Goal: Information Seeking & Learning: Learn about a topic

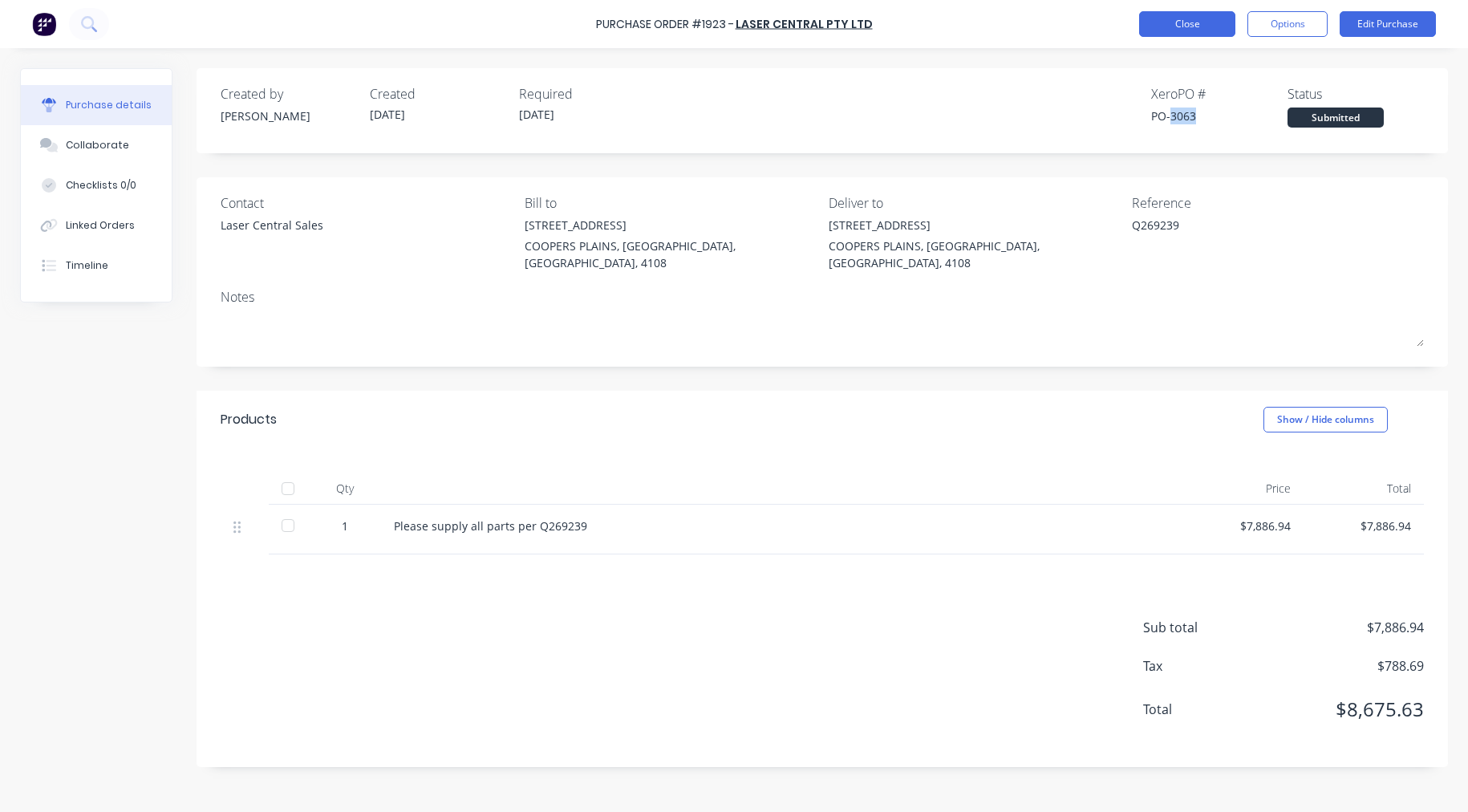
click at [1191, 21] on button "Close" at bounding box center [1186, 23] width 97 height 25
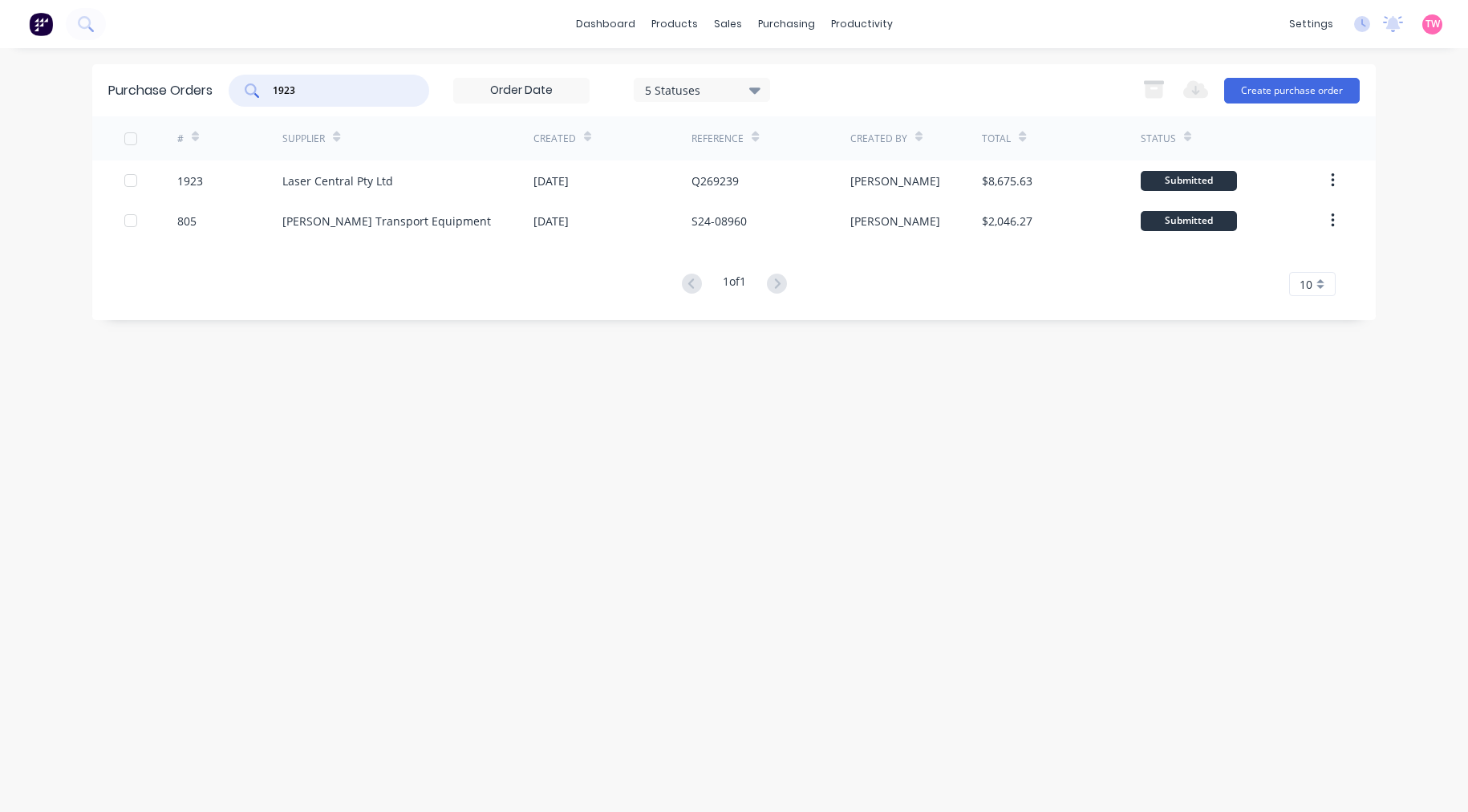
drag, startPoint x: 325, startPoint y: 91, endPoint x: 249, endPoint y: 83, distance: 76.4
click at [249, 83] on div "1923" at bounding box center [328, 91] width 200 height 32
paste input "68"
type input "1968"
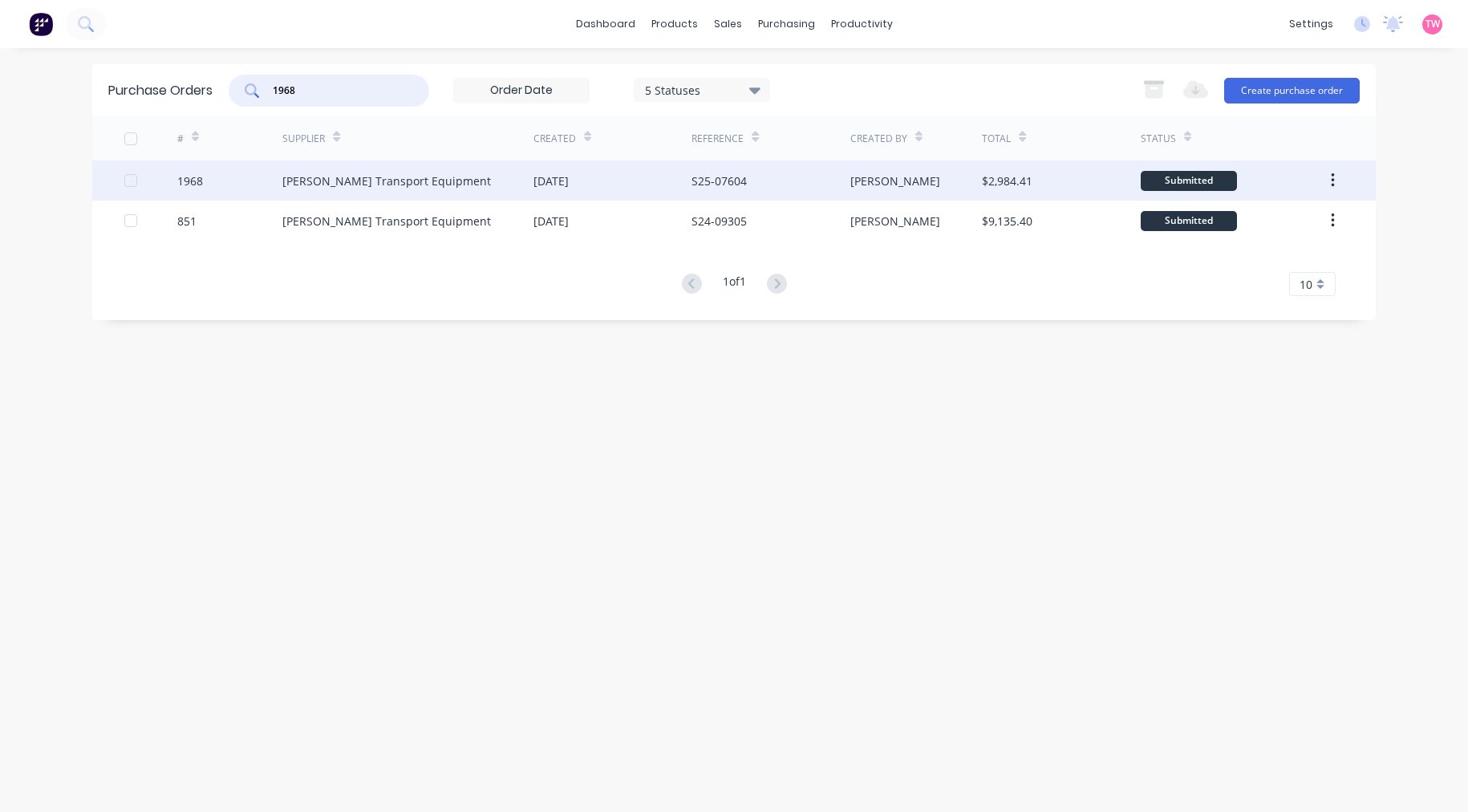
click at [210, 184] on div "1968" at bounding box center [229, 180] width 106 height 40
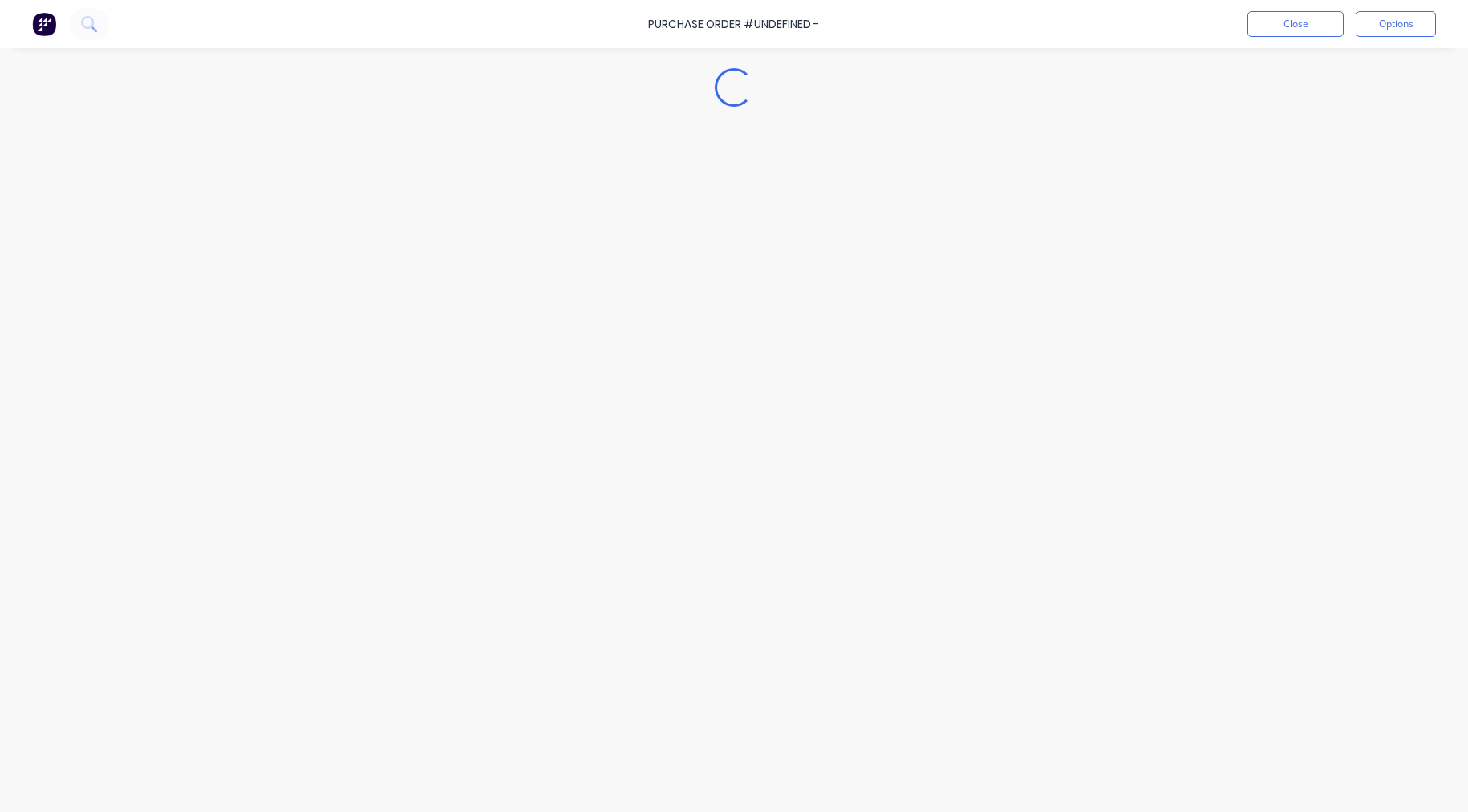
type textarea "x"
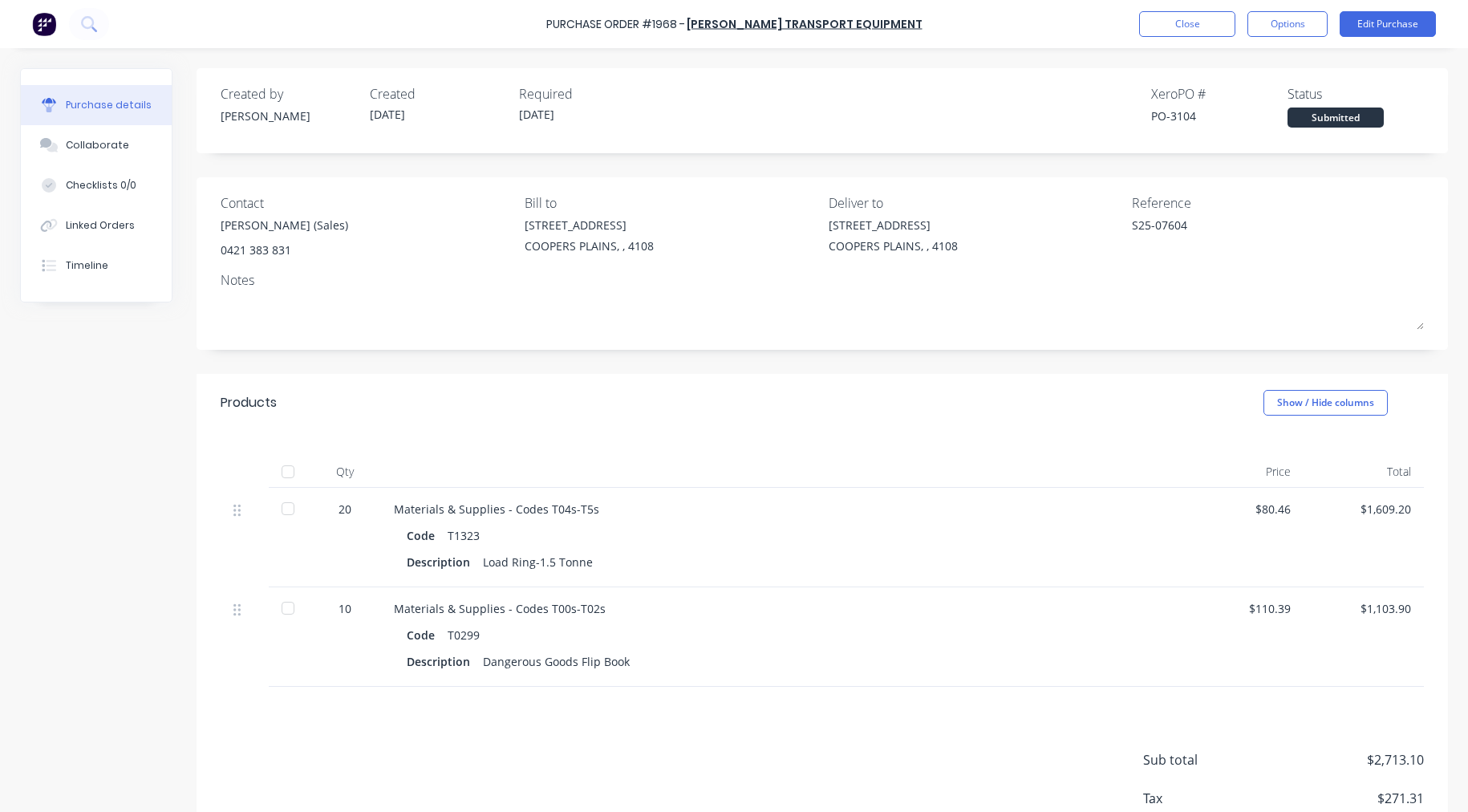
click at [1167, 113] on div "PO-3104" at bounding box center [1219, 115] width 136 height 17
copy div "3104"
click at [1187, 22] on button "Close" at bounding box center [1186, 23] width 97 height 25
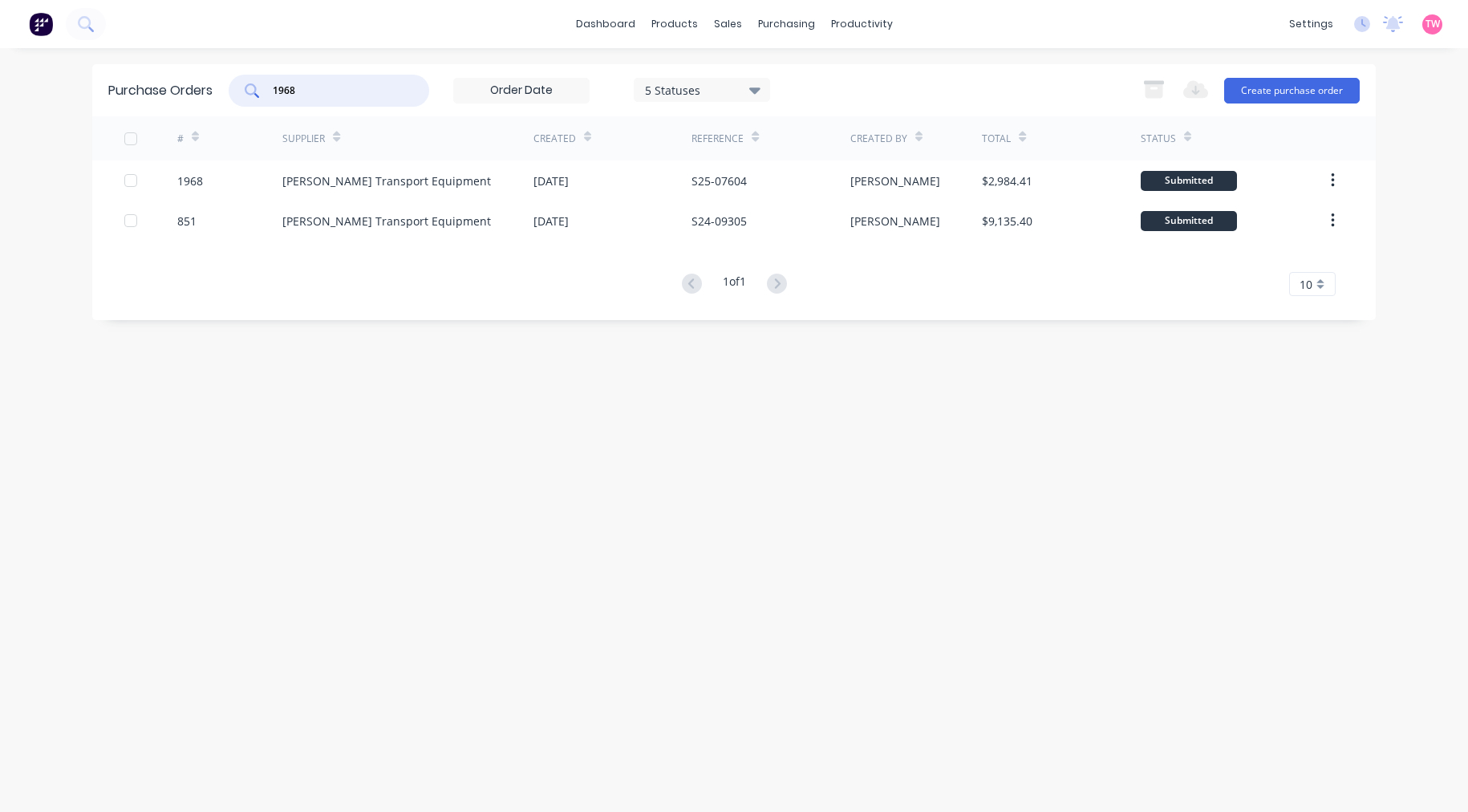
drag, startPoint x: 351, startPoint y: 90, endPoint x: 233, endPoint y: 90, distance: 118.0
click at [233, 90] on div "1968" at bounding box center [328, 91] width 200 height 32
paste input "687"
type input "1687"
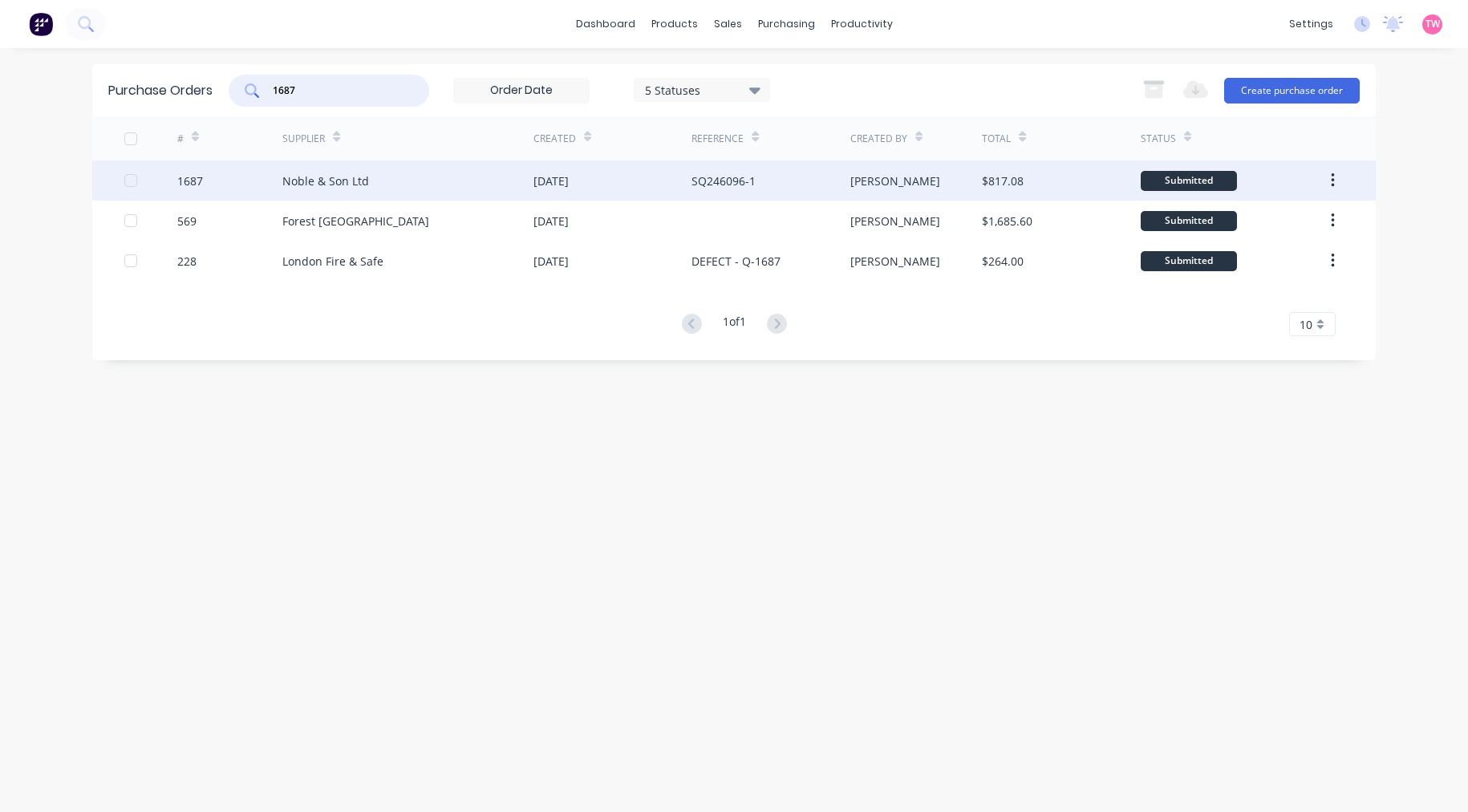
click at [219, 175] on div "1687" at bounding box center [229, 180] width 106 height 40
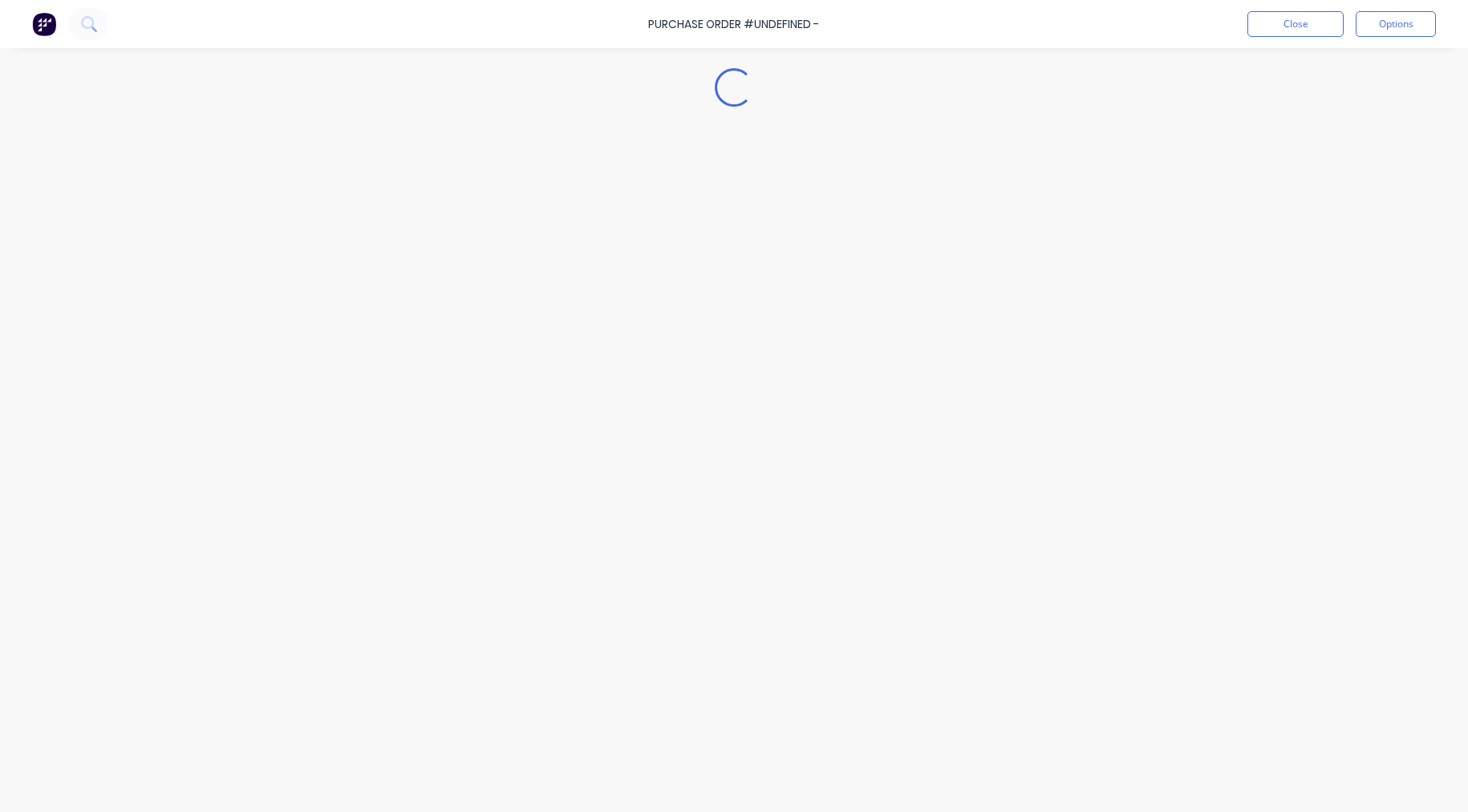
type textarea "x"
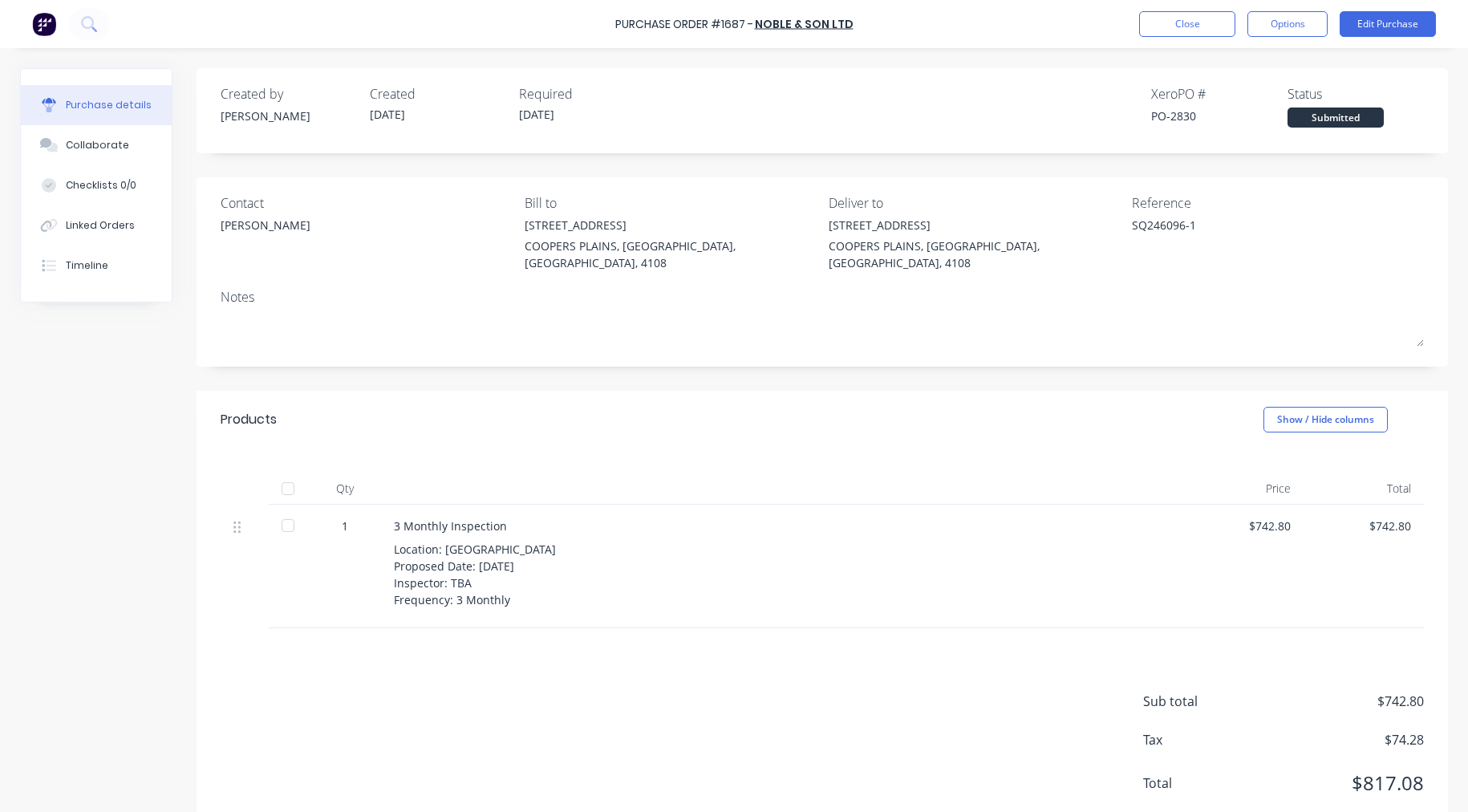
click at [1176, 115] on div "PO-2830" at bounding box center [1219, 115] width 136 height 17
copy div "2830"
click at [1172, 32] on button "Close" at bounding box center [1186, 23] width 97 height 25
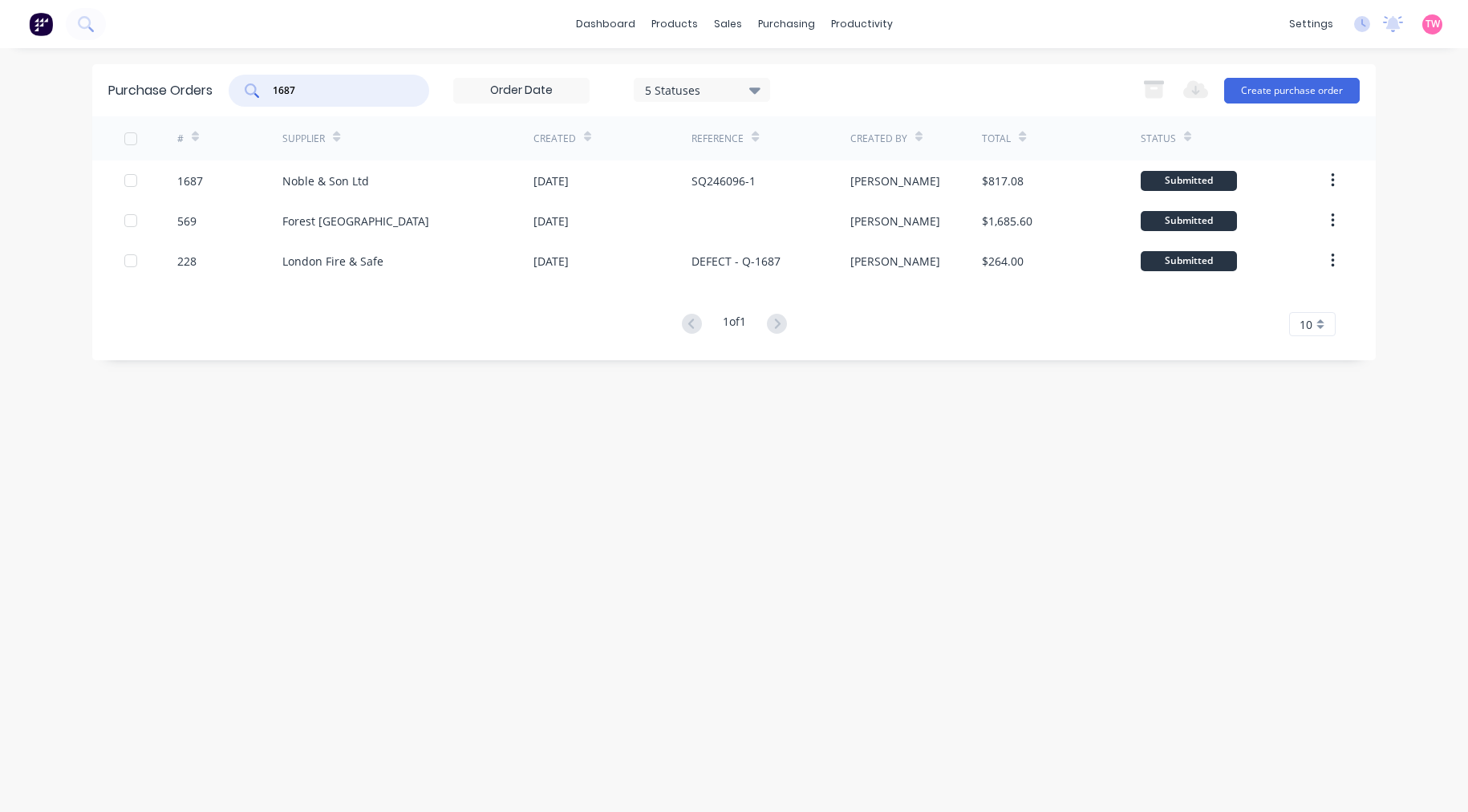
drag, startPoint x: 260, startPoint y: 86, endPoint x: 207, endPoint y: 86, distance: 53.0
click at [209, 86] on div "Purchase Orders 1687 5 Statuses 5 Statuses Export to Excel (XLSX) Create purcha…" at bounding box center [734, 90] width 1283 height 52
paste input "2000"
type input "2000"
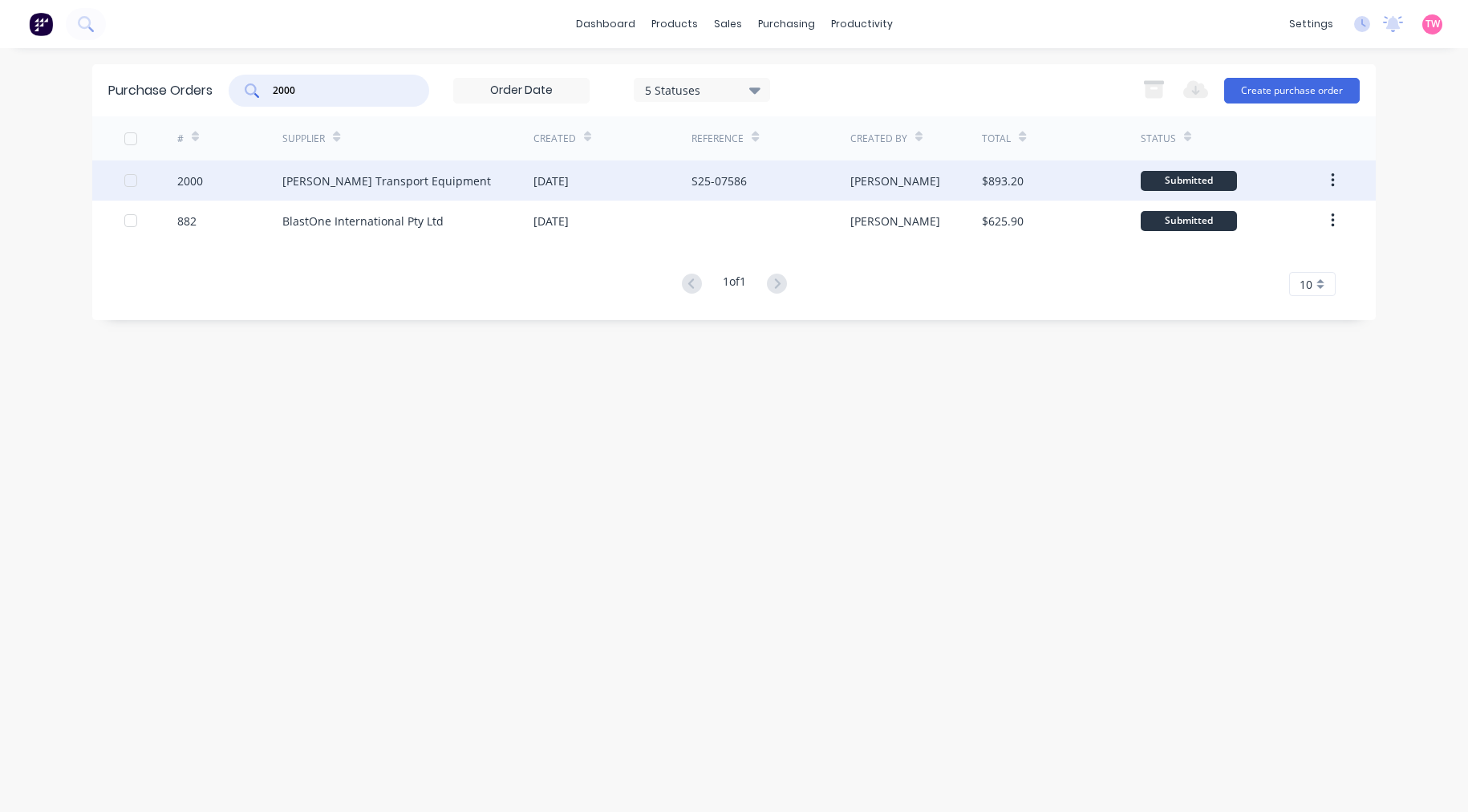
click at [212, 177] on div "2000" at bounding box center [229, 180] width 106 height 40
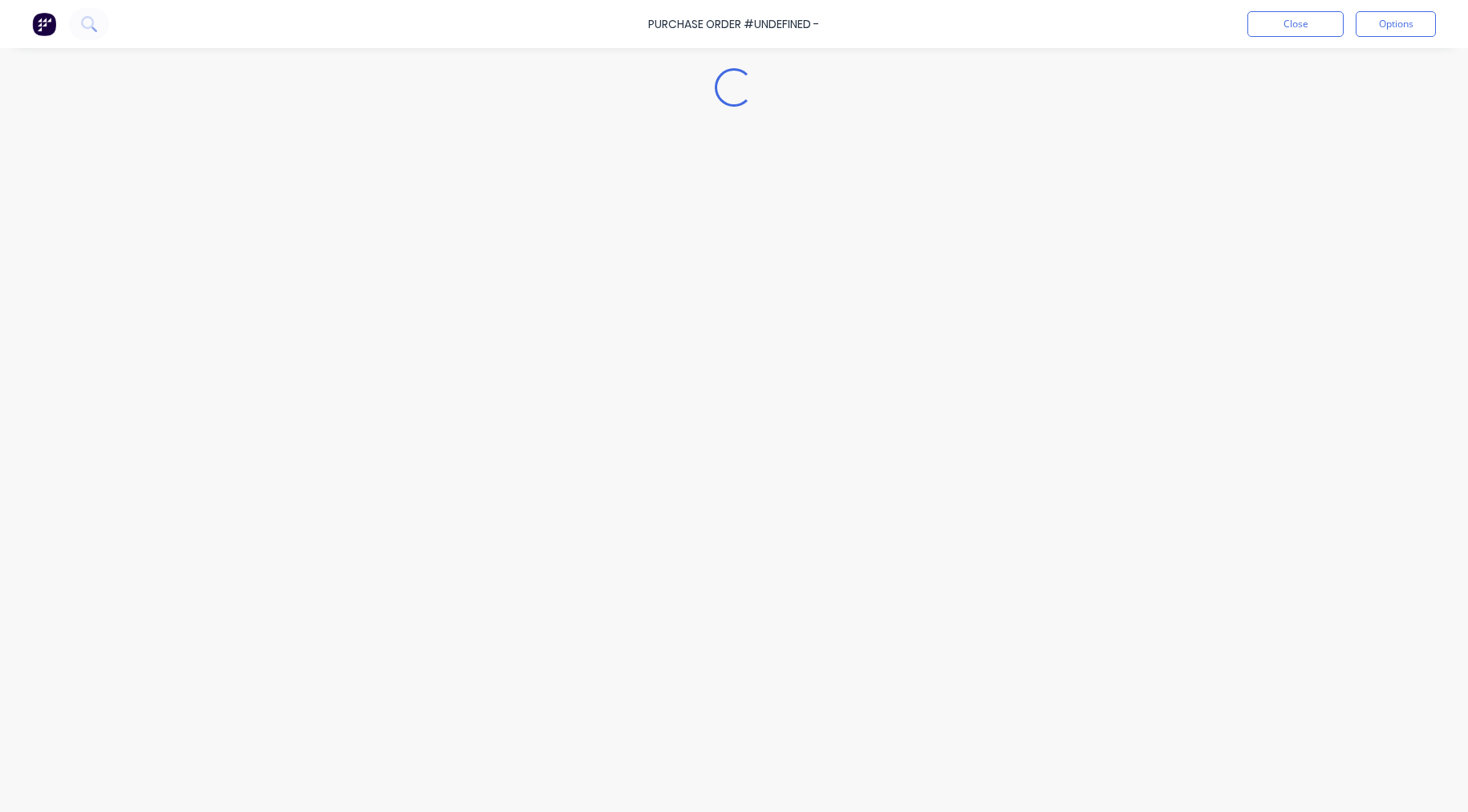
type textarea "x"
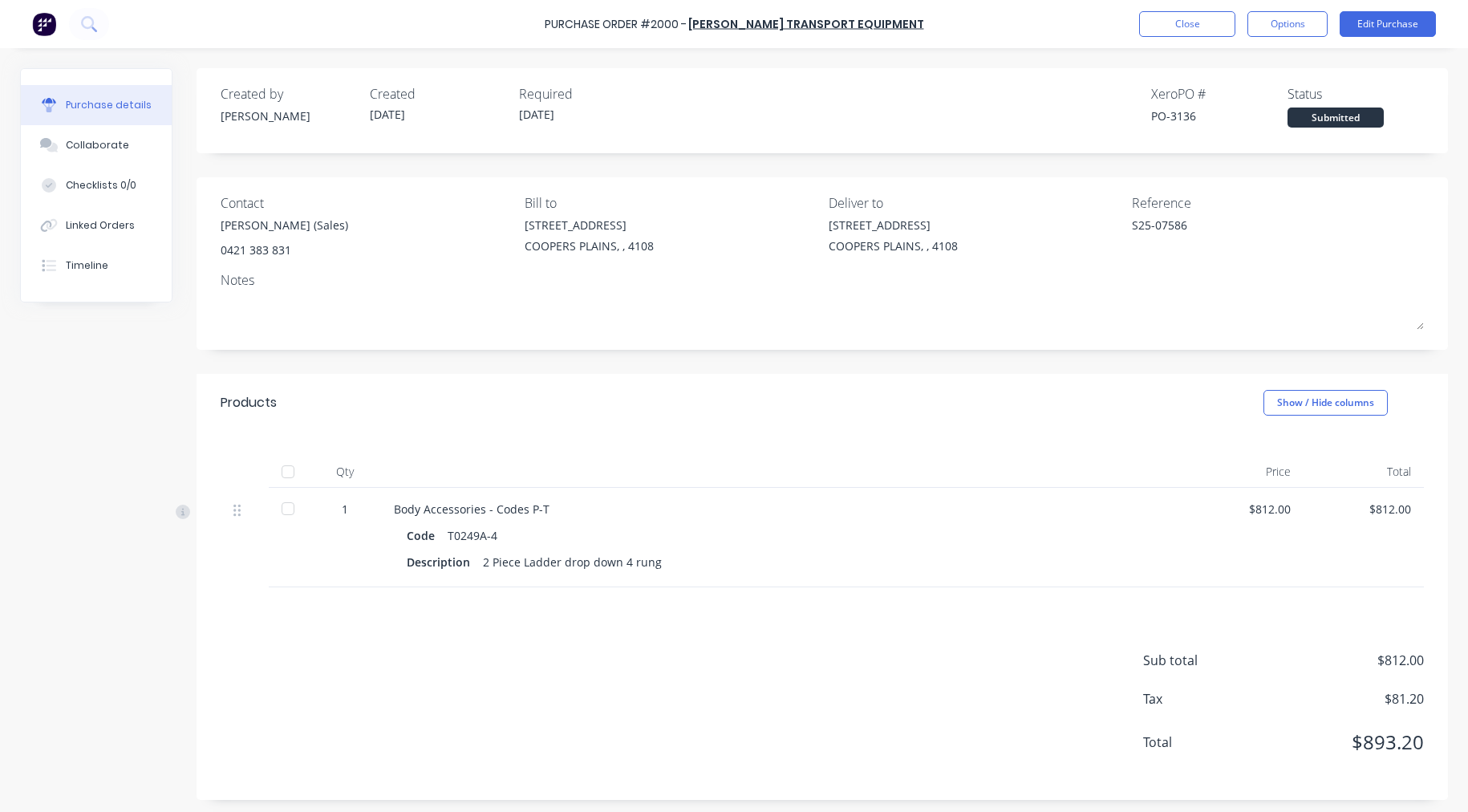
click at [1169, 112] on div "PO-3136" at bounding box center [1219, 115] width 136 height 17
copy div "3136"
click at [1174, 26] on button "Close" at bounding box center [1186, 23] width 97 height 25
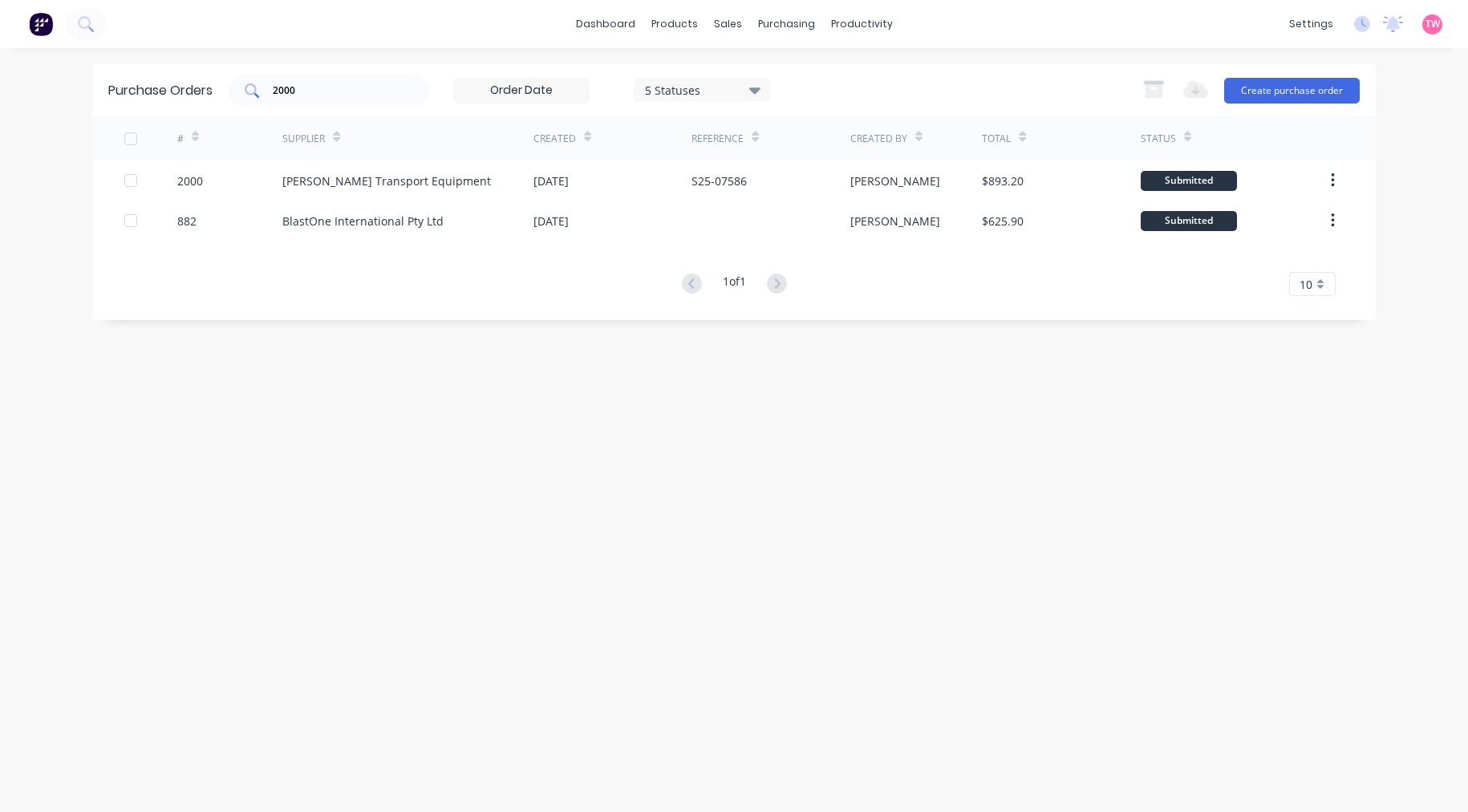
click at [380, 83] on input "2000" at bounding box center [337, 91] width 134 height 16
click at [379, 83] on input "2000" at bounding box center [337, 91] width 134 height 16
paste input "2"
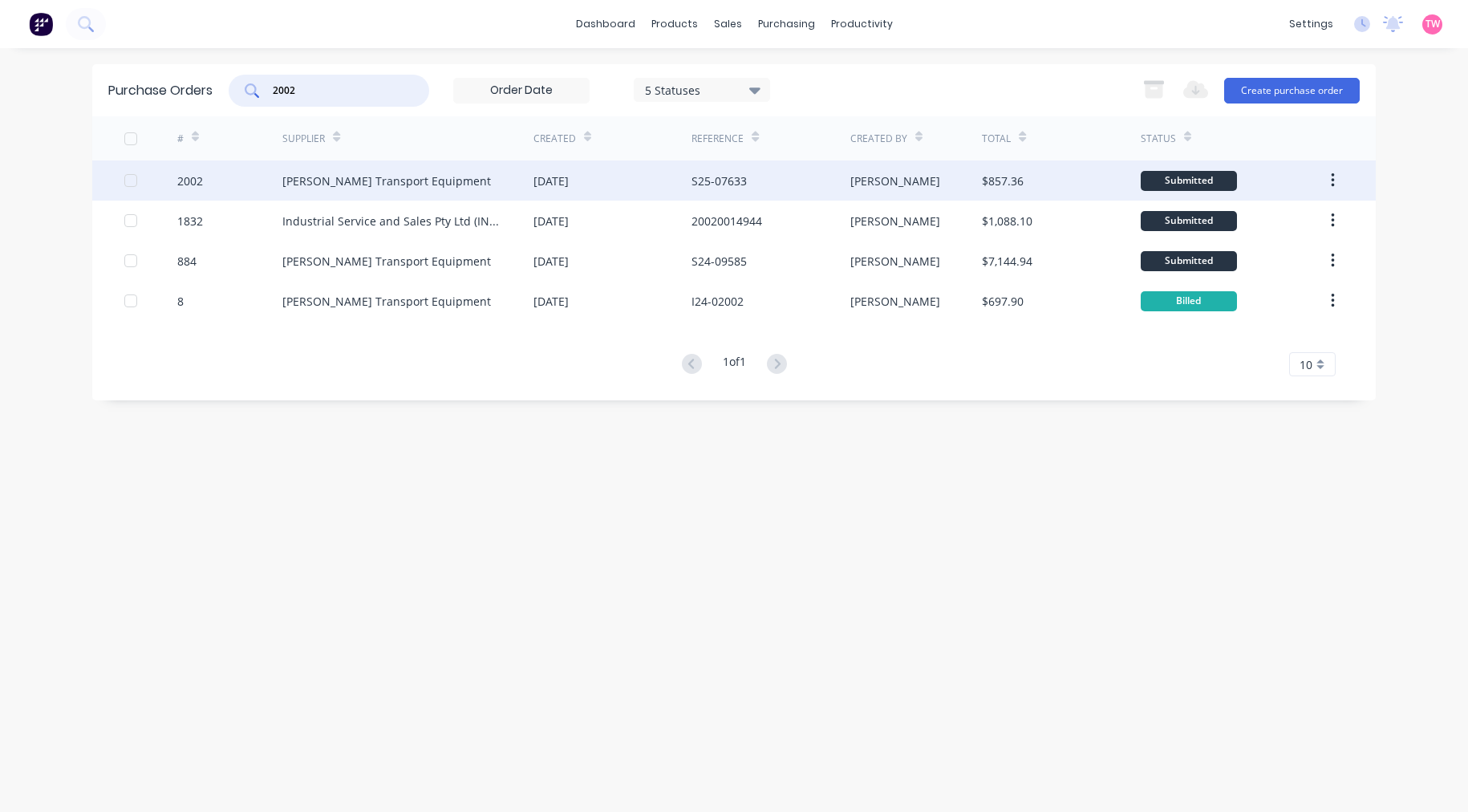
type input "2002"
click at [213, 178] on div "2002" at bounding box center [229, 180] width 106 height 40
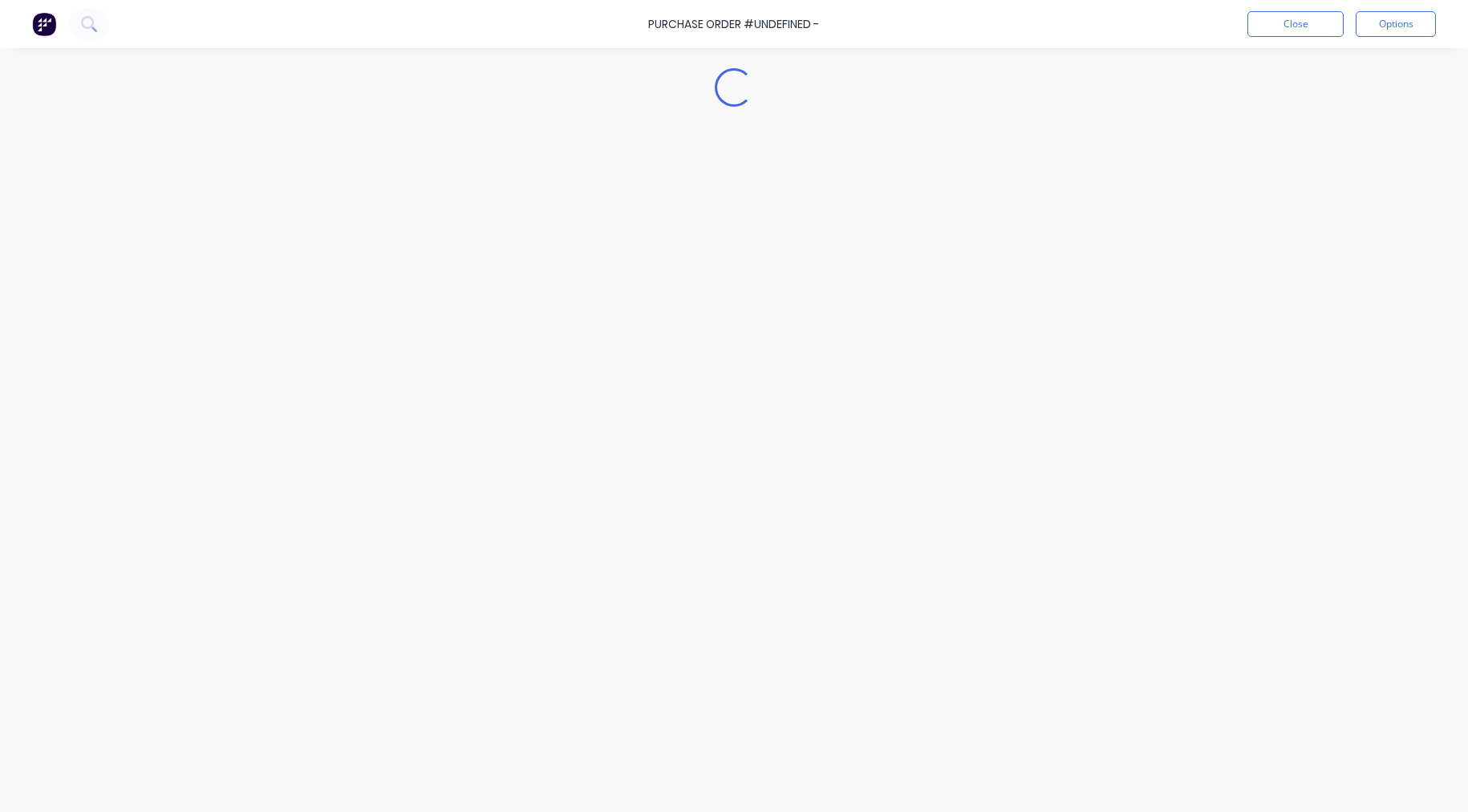
type textarea "x"
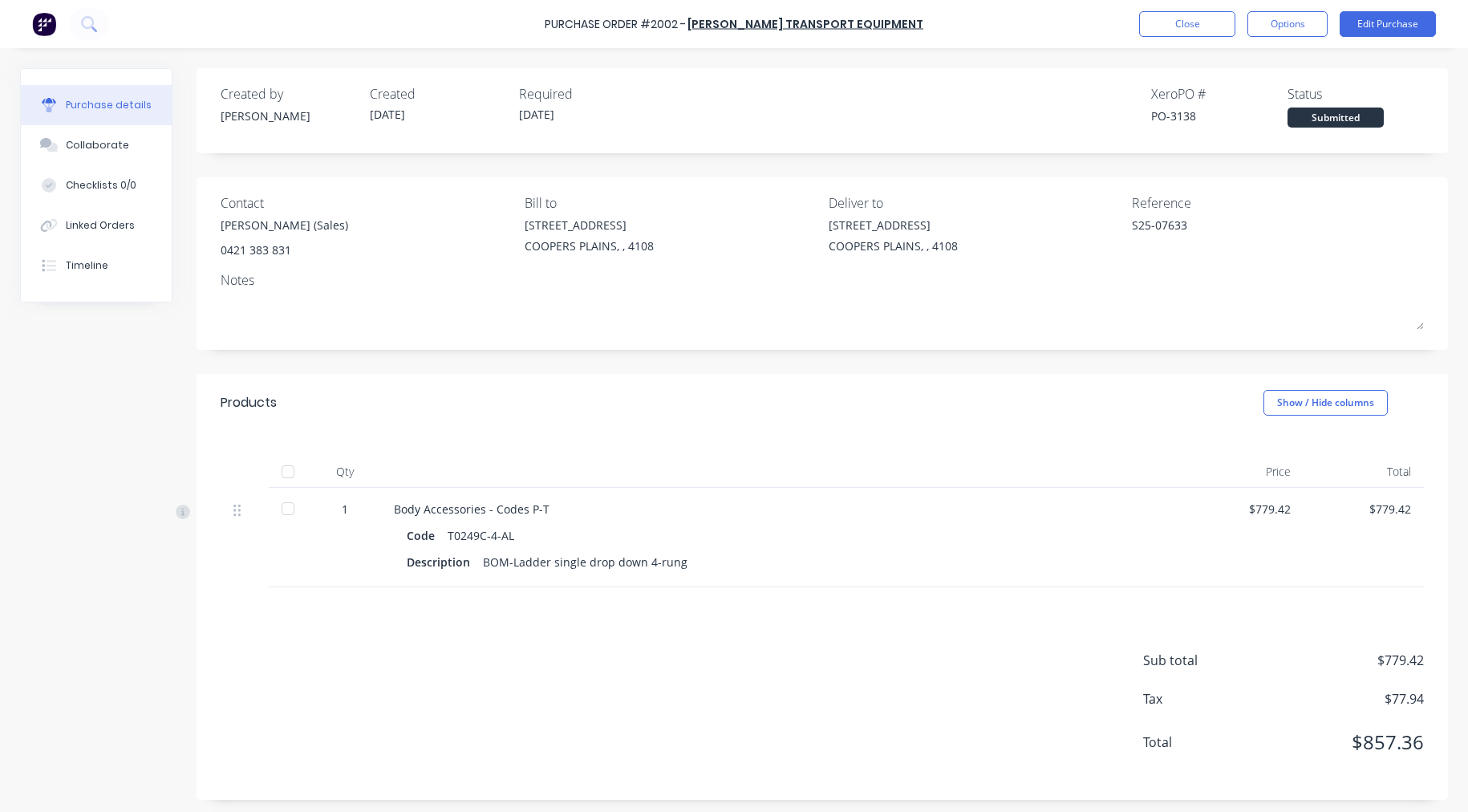
click at [1175, 115] on div "PO-3138" at bounding box center [1219, 115] width 136 height 17
copy div "3138"
click at [1153, 22] on button "Close" at bounding box center [1186, 23] width 97 height 25
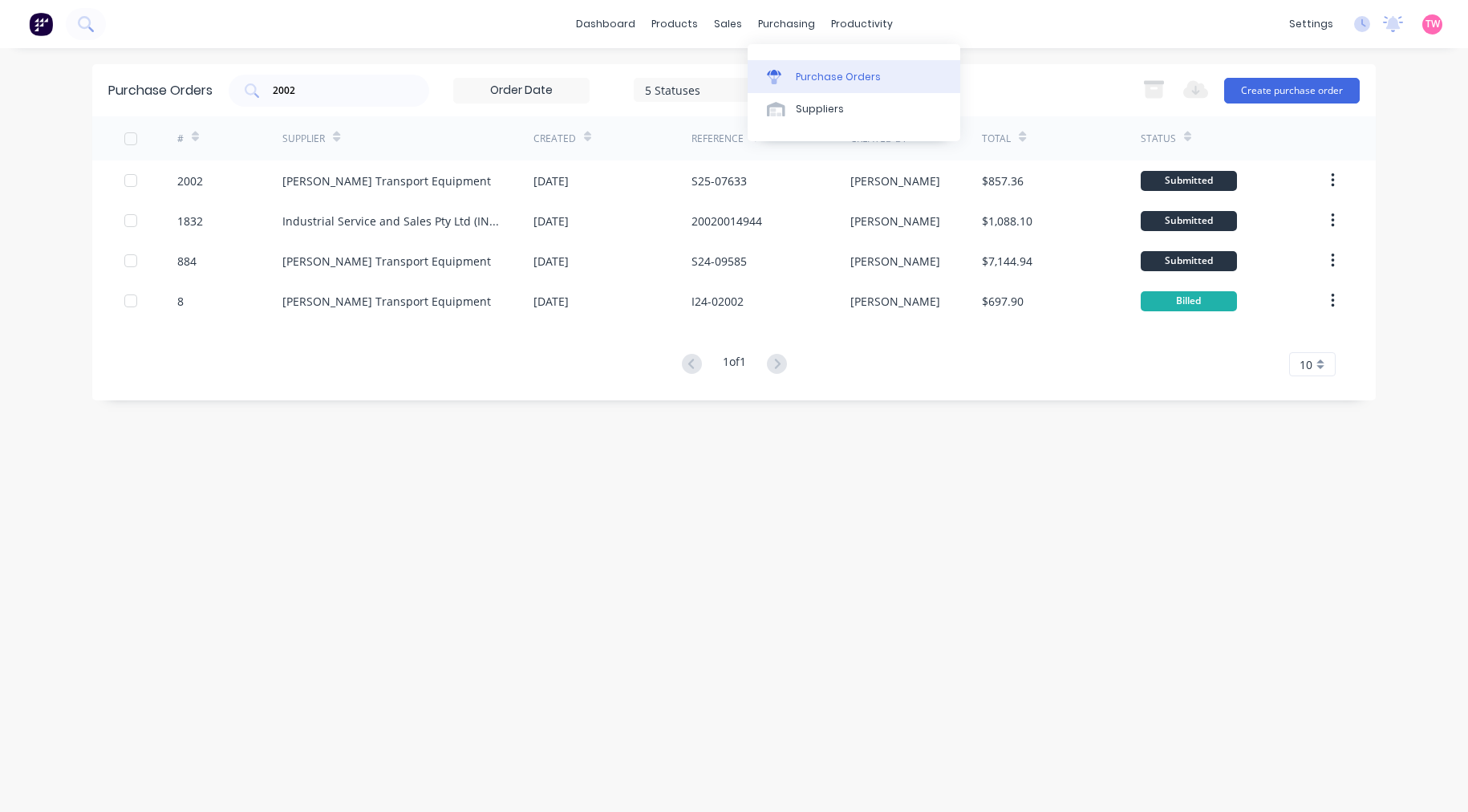
click at [837, 78] on div "Purchase Orders" at bounding box center [838, 77] width 85 height 14
drag, startPoint x: 346, startPoint y: 93, endPoint x: 271, endPoint y: 82, distance: 75.8
click at [272, 84] on input "2002" at bounding box center [337, 91] width 134 height 16
type input "sika"
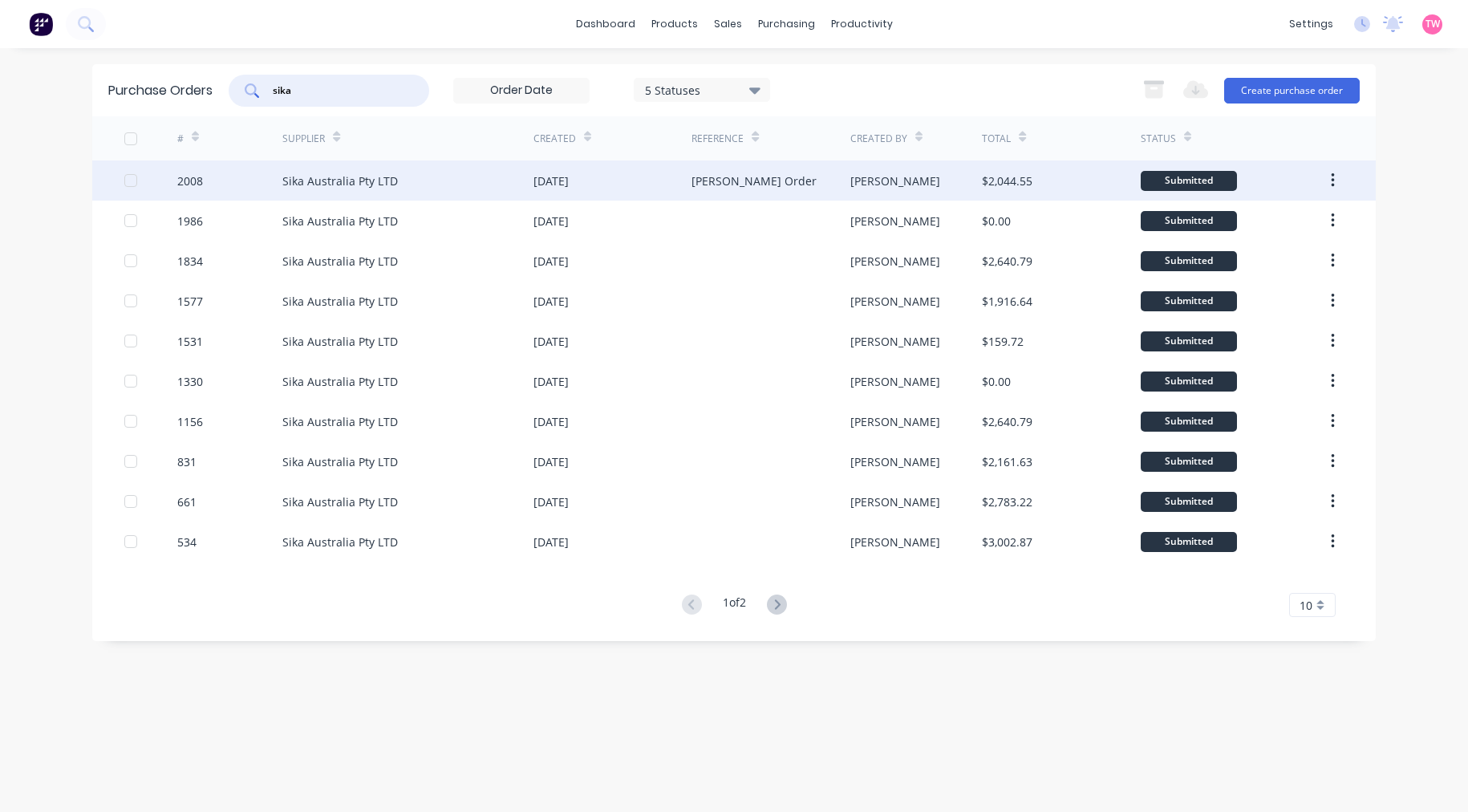
click at [355, 173] on div "Sika Australia Pty LTD" at bounding box center [340, 180] width 115 height 17
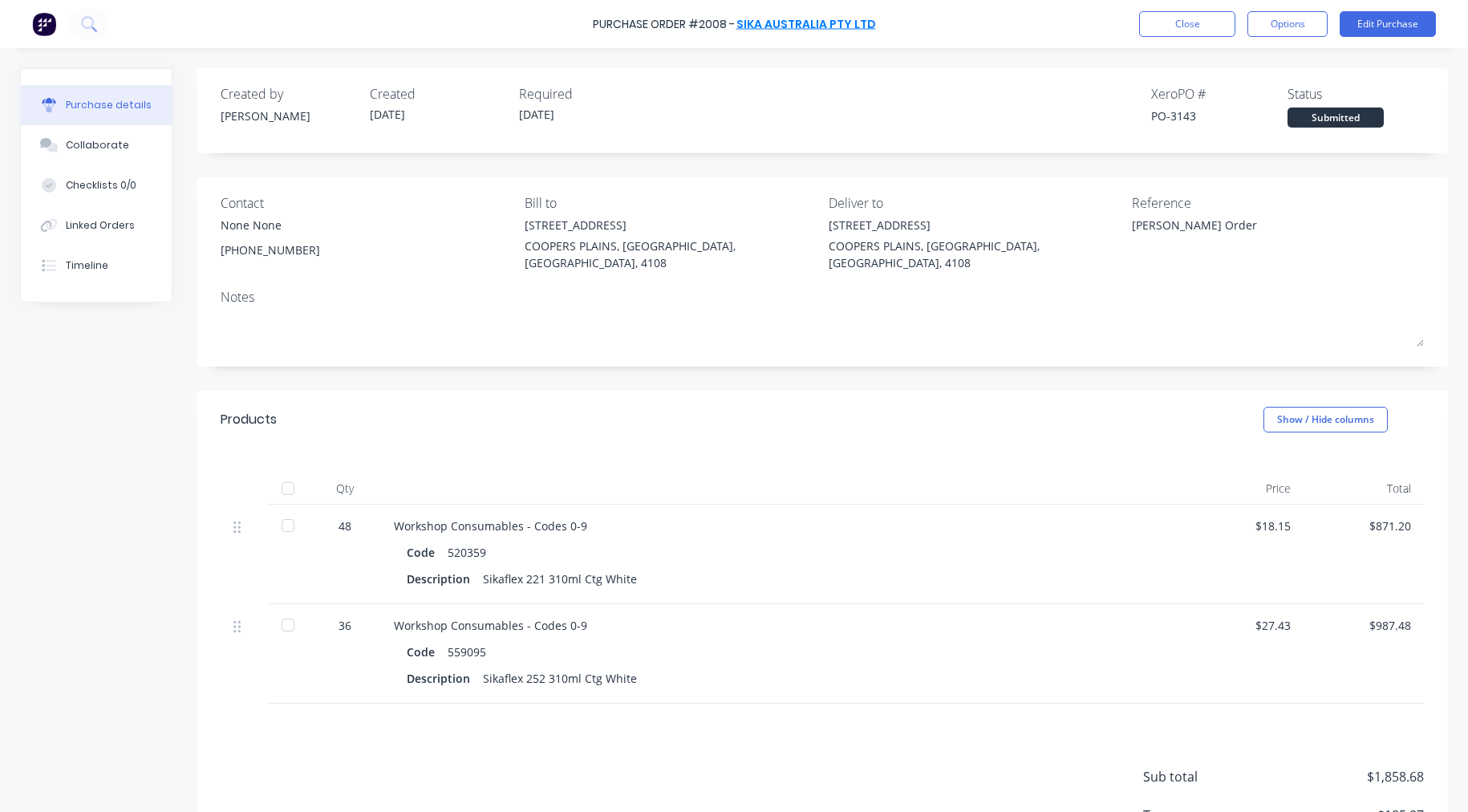
click at [795, 22] on link "Sika Australia Pty LTD" at bounding box center [806, 24] width 140 height 16
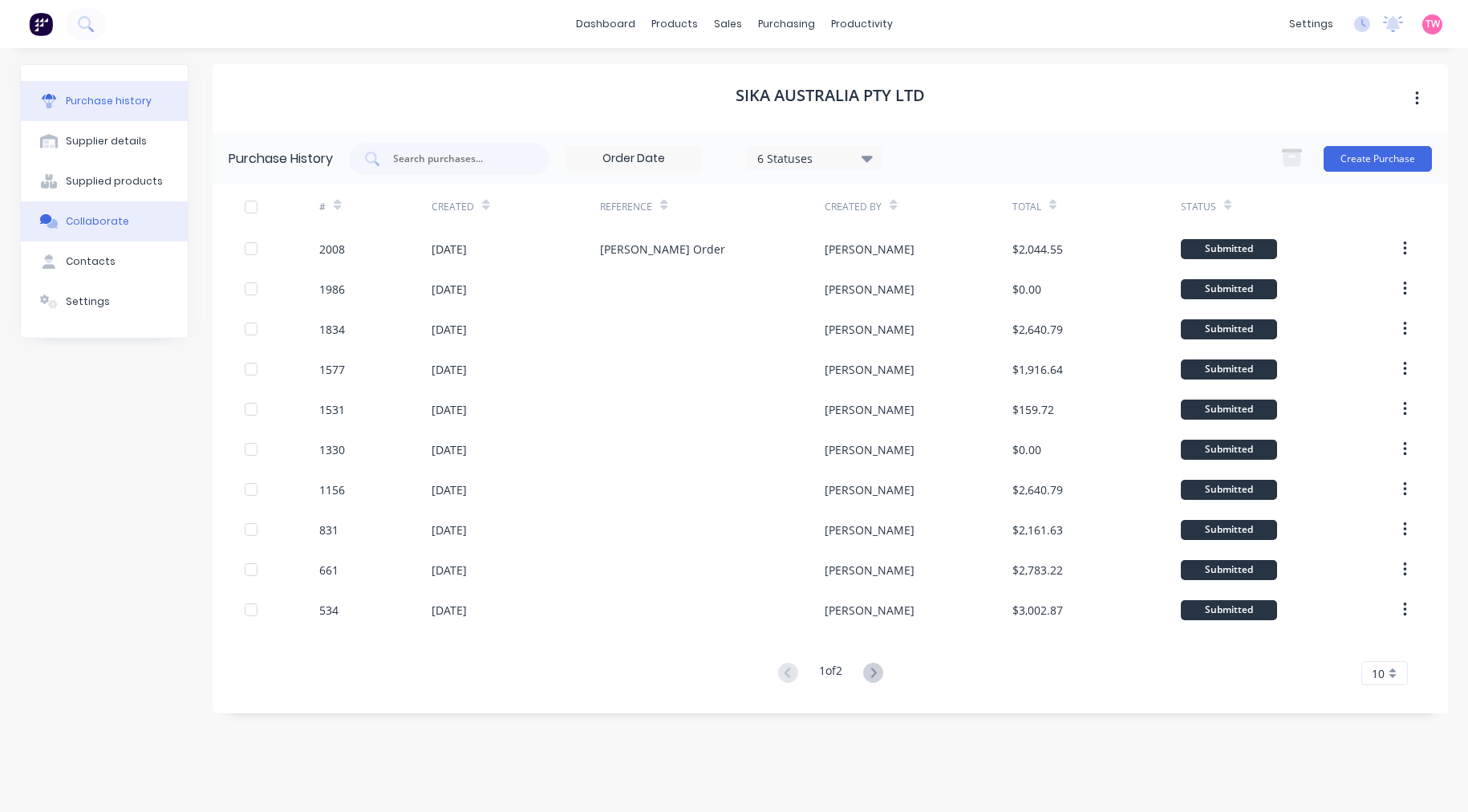
click at [113, 226] on div "Collaborate" at bounding box center [97, 221] width 63 height 14
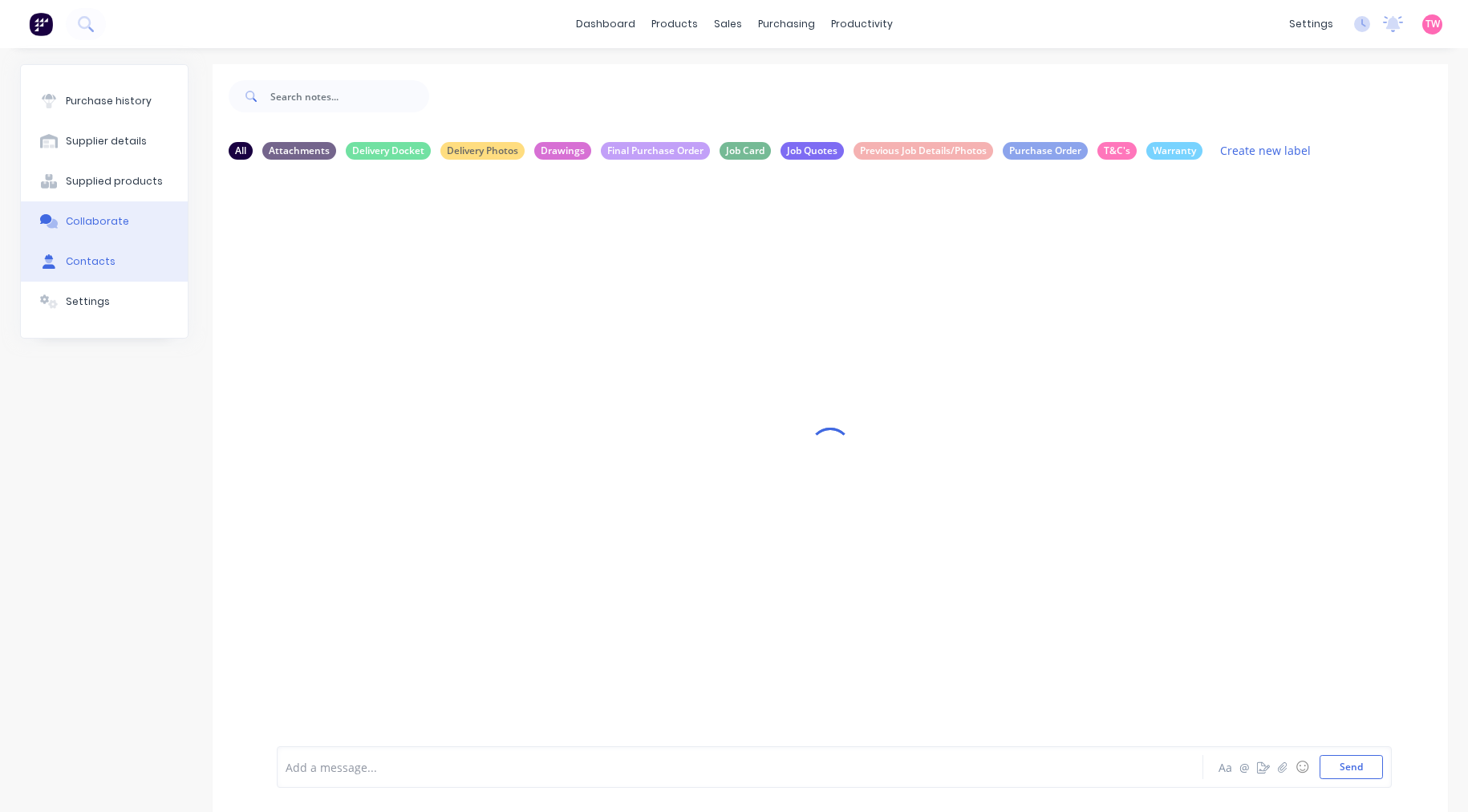
click at [105, 257] on div "Contacts" at bounding box center [90, 262] width 50 height 14
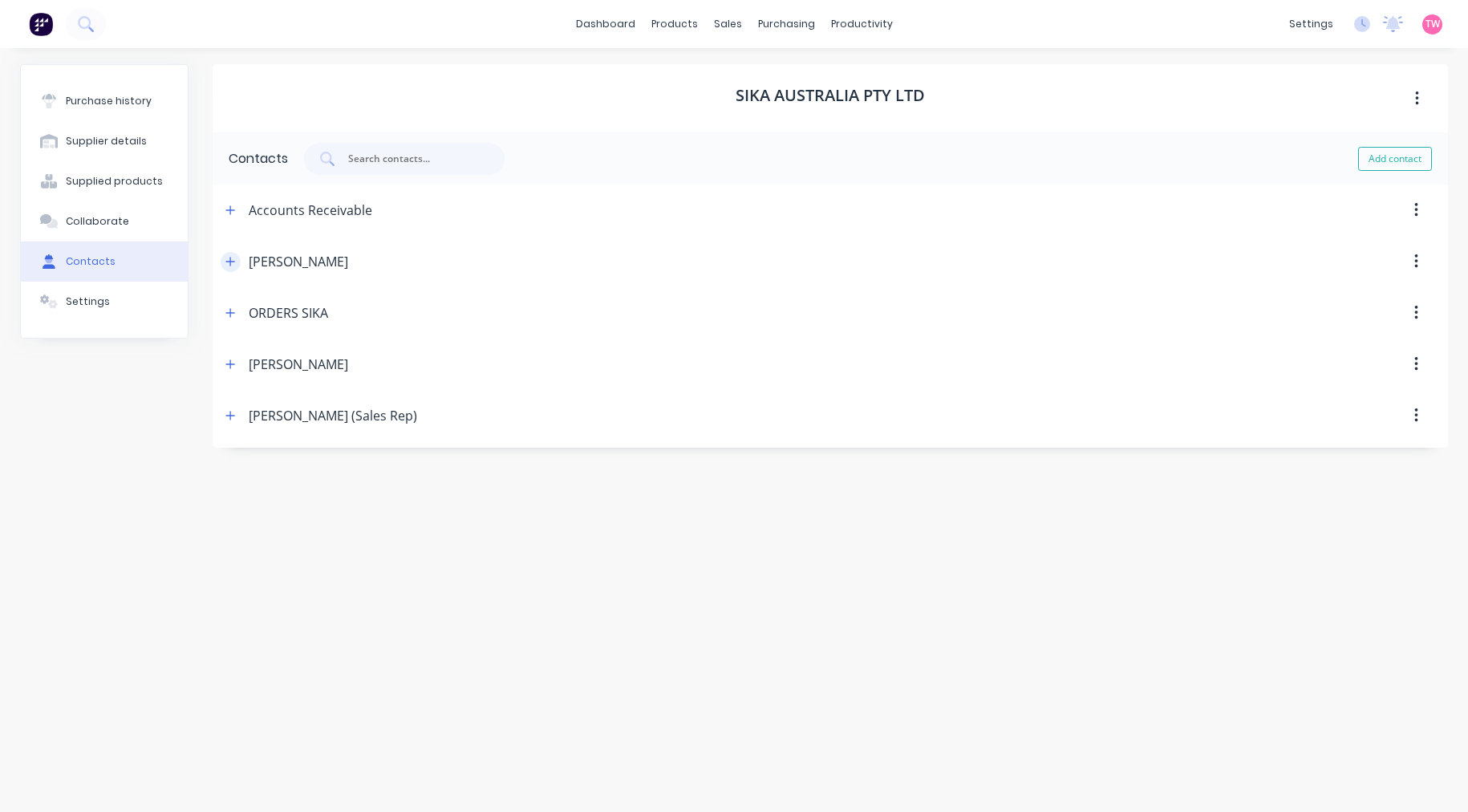
click at [227, 254] on button "button" at bounding box center [230, 262] width 20 height 20
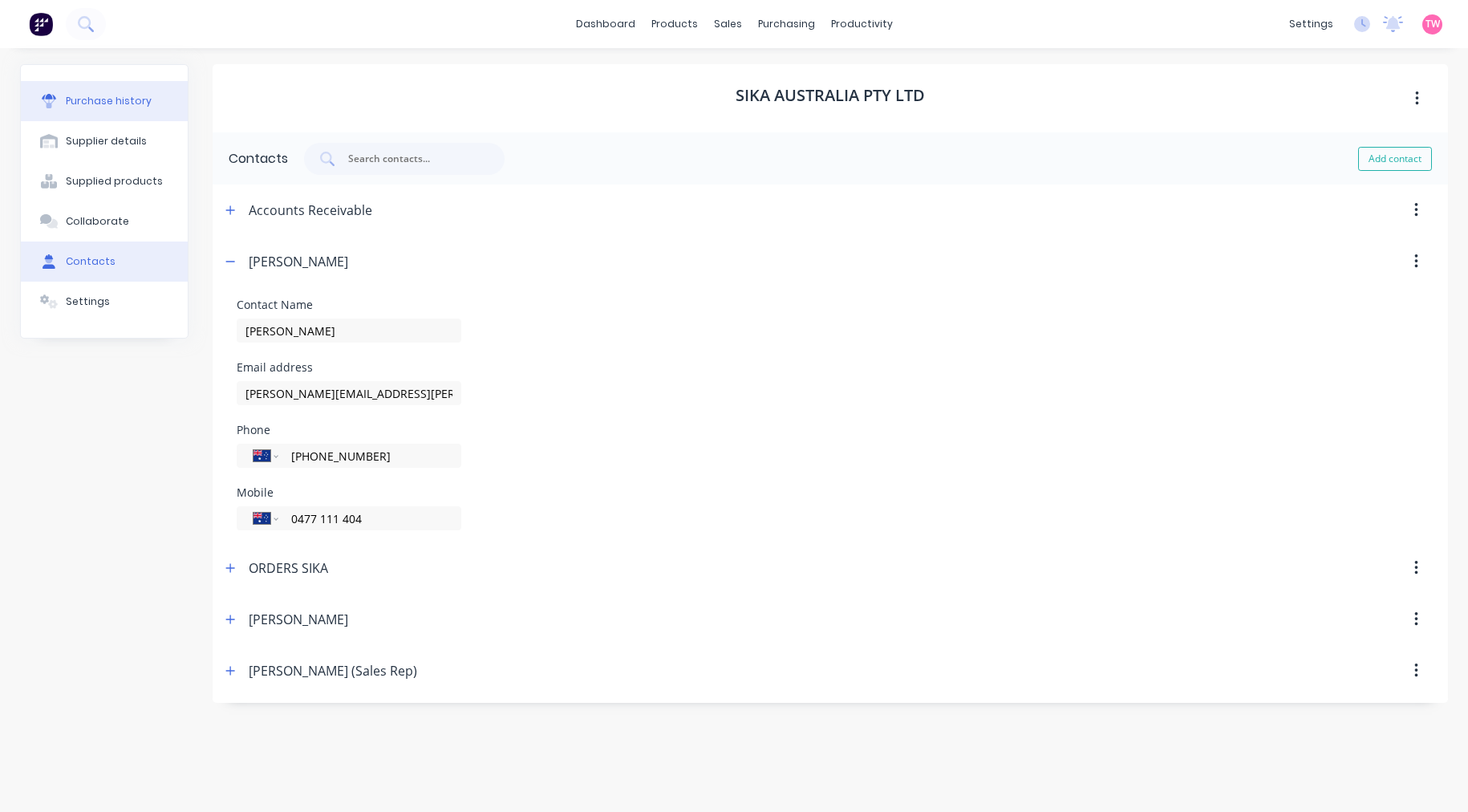
click at [98, 105] on div "Purchase history" at bounding box center [108, 101] width 86 height 14
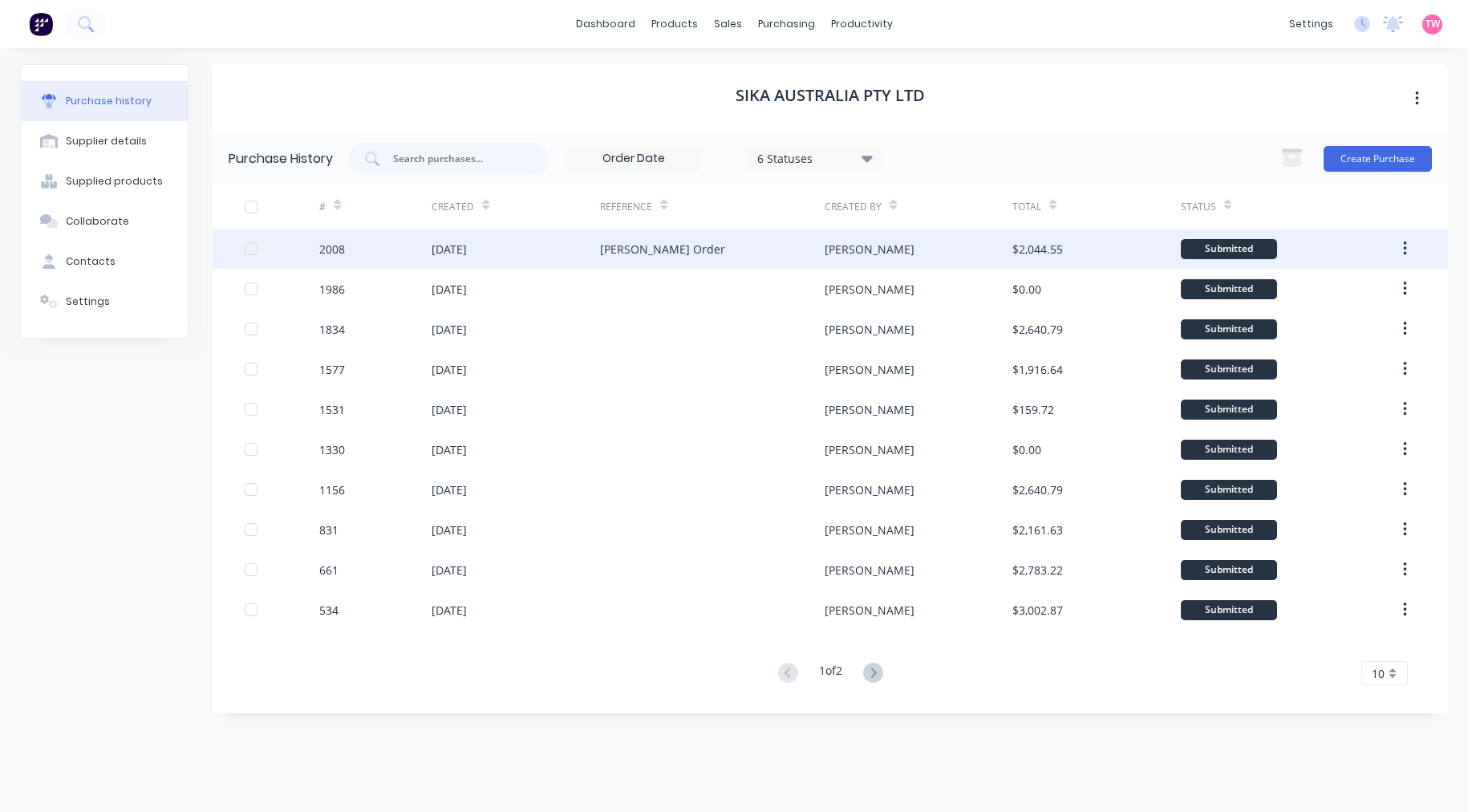
click at [526, 249] on div "[DATE]" at bounding box center [515, 248] width 169 height 40
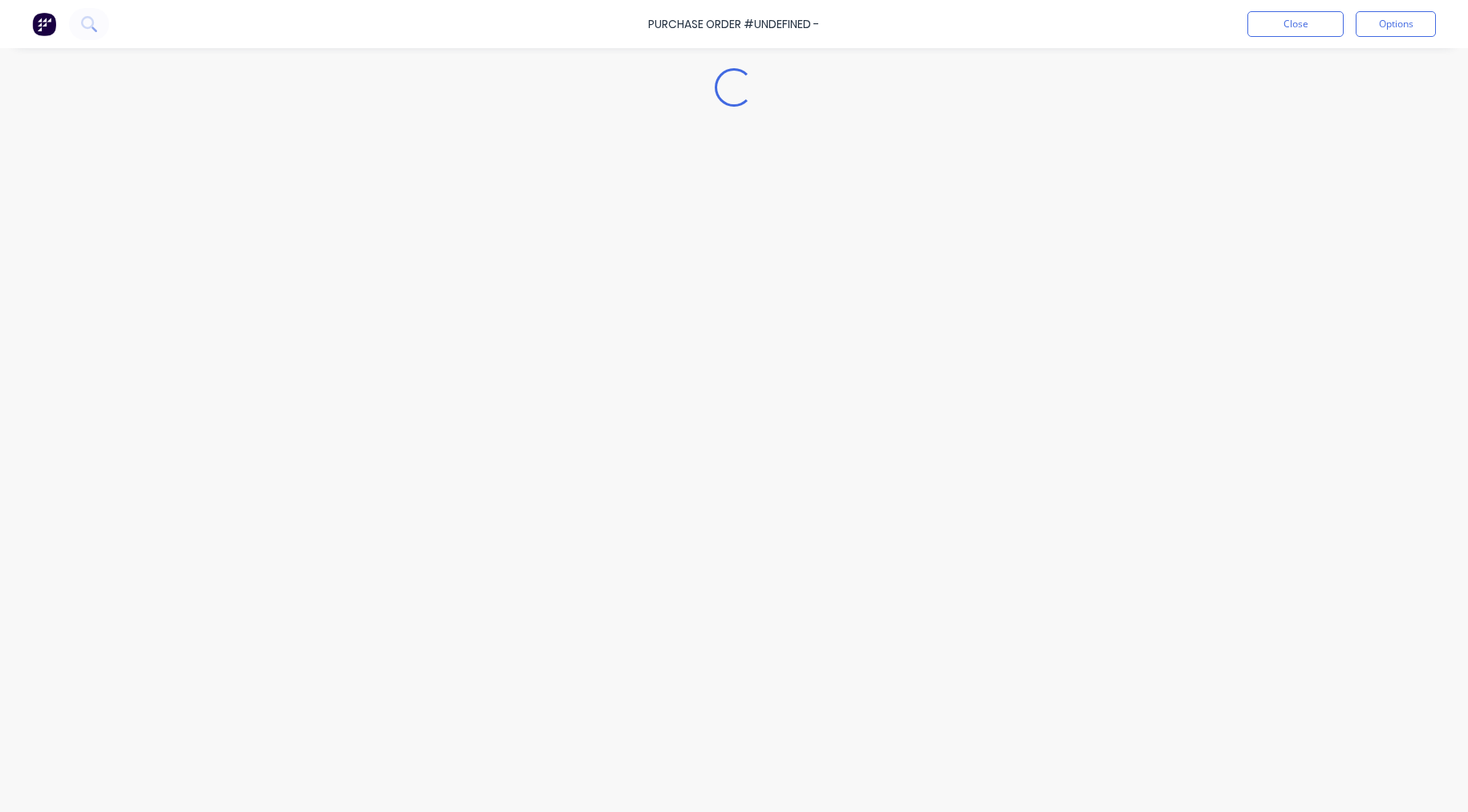
type textarea "x"
